Goal: Check status: Check status

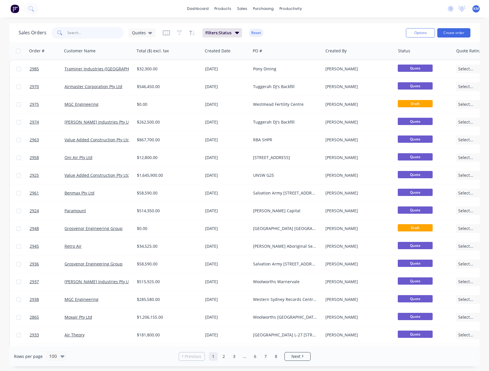
click at [84, 33] on input "text" at bounding box center [95, 33] width 57 height 12
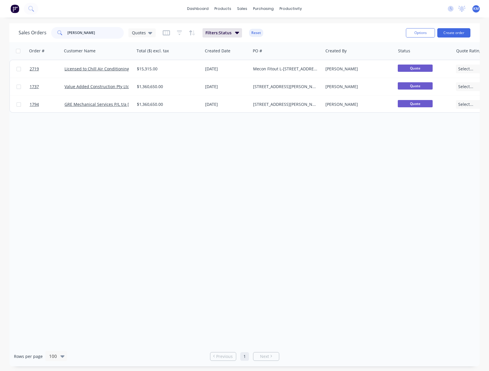
drag, startPoint x: 99, startPoint y: 32, endPoint x: 1, endPoint y: 40, distance: 98.3
click at [1, 40] on div "Sales Orders [PERSON_NAME] Quotes Filters: Status Reset Options Create order Or…" at bounding box center [244, 194] width 489 height 343
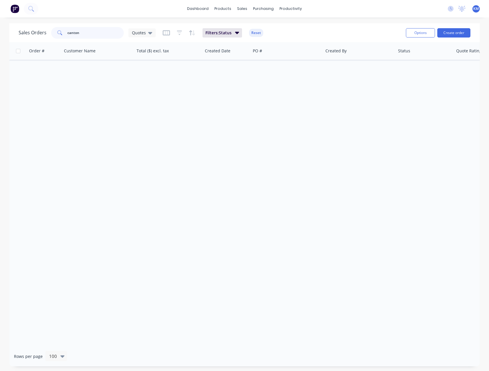
click at [99, 33] on input "canton" at bounding box center [95, 33] width 57 height 12
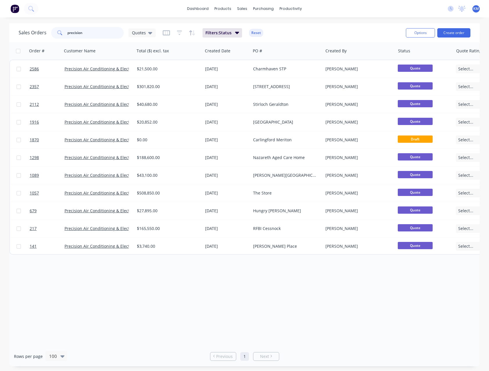
click at [98, 35] on input "precision" at bounding box center [95, 33] width 57 height 12
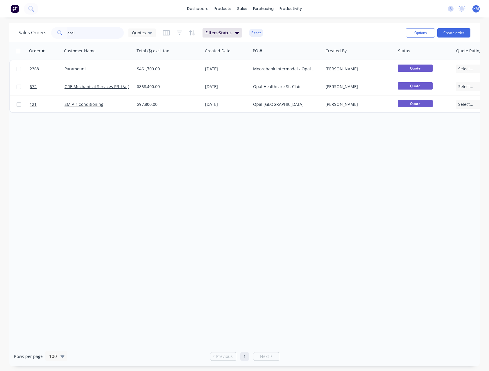
drag, startPoint x: 89, startPoint y: 34, endPoint x: 1, endPoint y: 26, distance: 88.5
click at [1, 28] on div "Sales Orders opal Quotes Filters: Status Reset Options Create order Order # Cus…" at bounding box center [244, 194] width 489 height 343
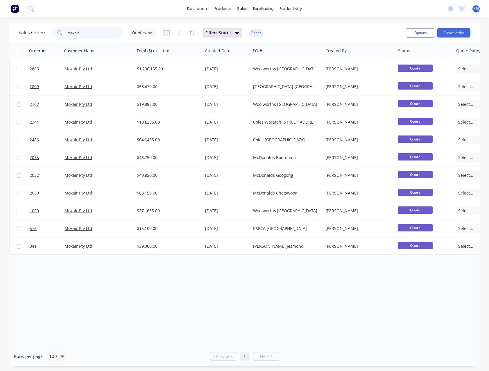
drag, startPoint x: 87, startPoint y: 33, endPoint x: 22, endPoint y: 19, distance: 66.5
click at [22, 19] on div "dashboard products sales purchasing productivity dashboard products Product Cat…" at bounding box center [244, 185] width 489 height 371
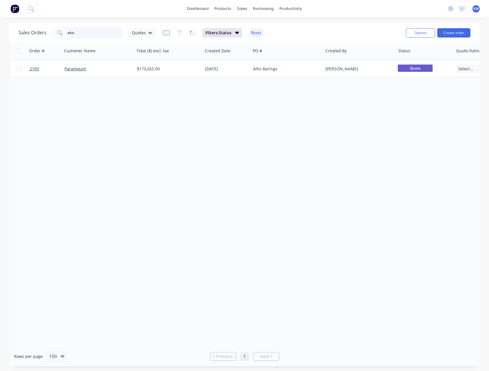
drag, startPoint x: 86, startPoint y: 31, endPoint x: 1, endPoint y: 15, distance: 87.4
click at [1, 17] on div "dashboard products sales purchasing productivity dashboard products Product Cat…" at bounding box center [244, 185] width 489 height 371
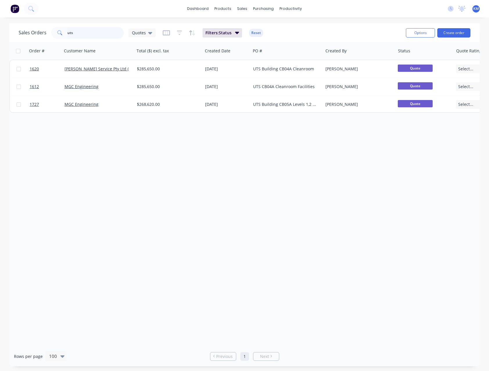
drag, startPoint x: 82, startPoint y: 35, endPoint x: 1, endPoint y: 20, distance: 82.8
click at [1, 23] on div "dashboard products sales purchasing productivity dashboard products Product Cat…" at bounding box center [244, 185] width 489 height 371
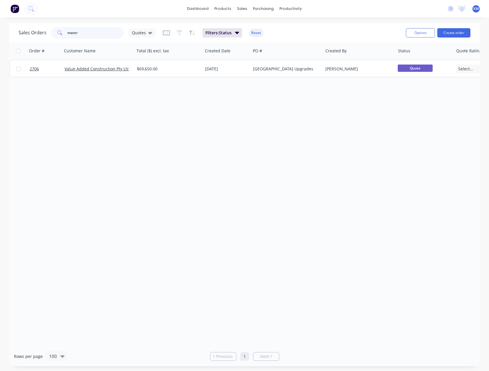
drag, startPoint x: 94, startPoint y: 35, endPoint x: 1, endPoint y: 10, distance: 96.5
click at [1, 12] on div "dashboard products sales purchasing productivity dashboard products Product Cat…" at bounding box center [244, 185] width 489 height 371
type input "w"
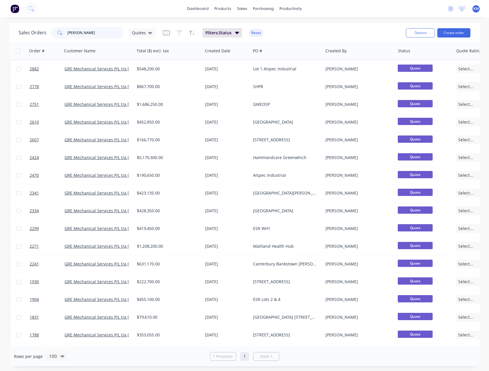
drag, startPoint x: 105, startPoint y: 29, endPoint x: 1, endPoint y: 10, distance: 106.2
click at [1, 10] on div "dashboard products sales purchasing productivity dashboard products Product Cat…" at bounding box center [244, 185] width 489 height 371
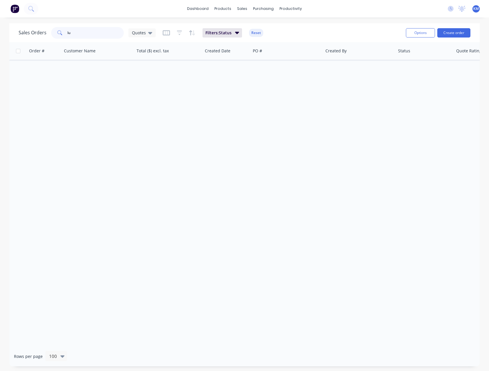
type input "l"
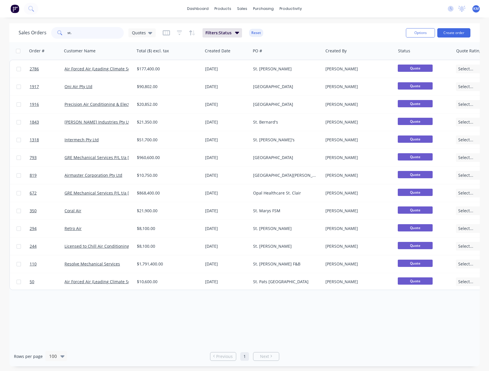
type input "st."
